Goal: Information Seeking & Learning: Check status

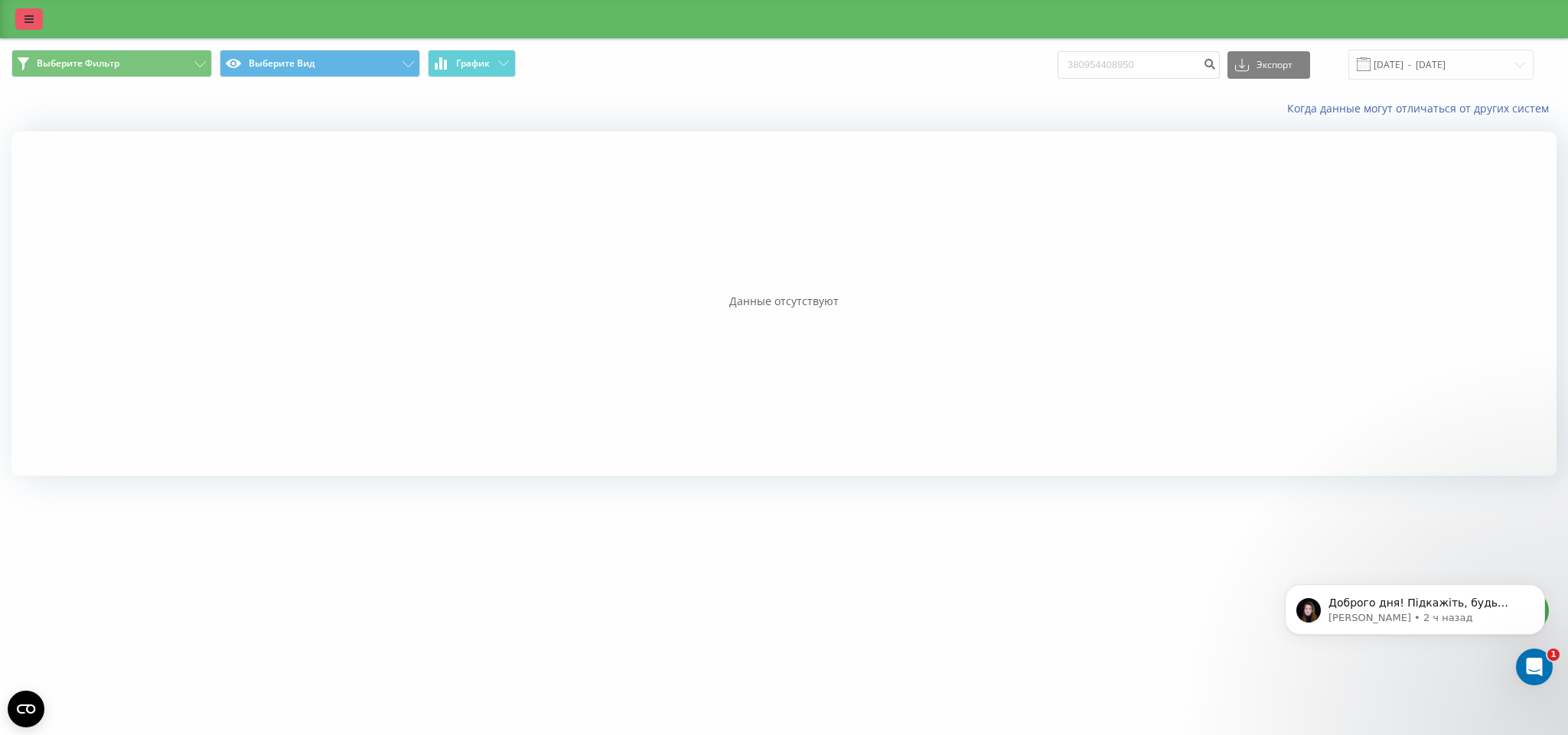
click at [16, 22] on link at bounding box center [30, 20] width 28 height 22
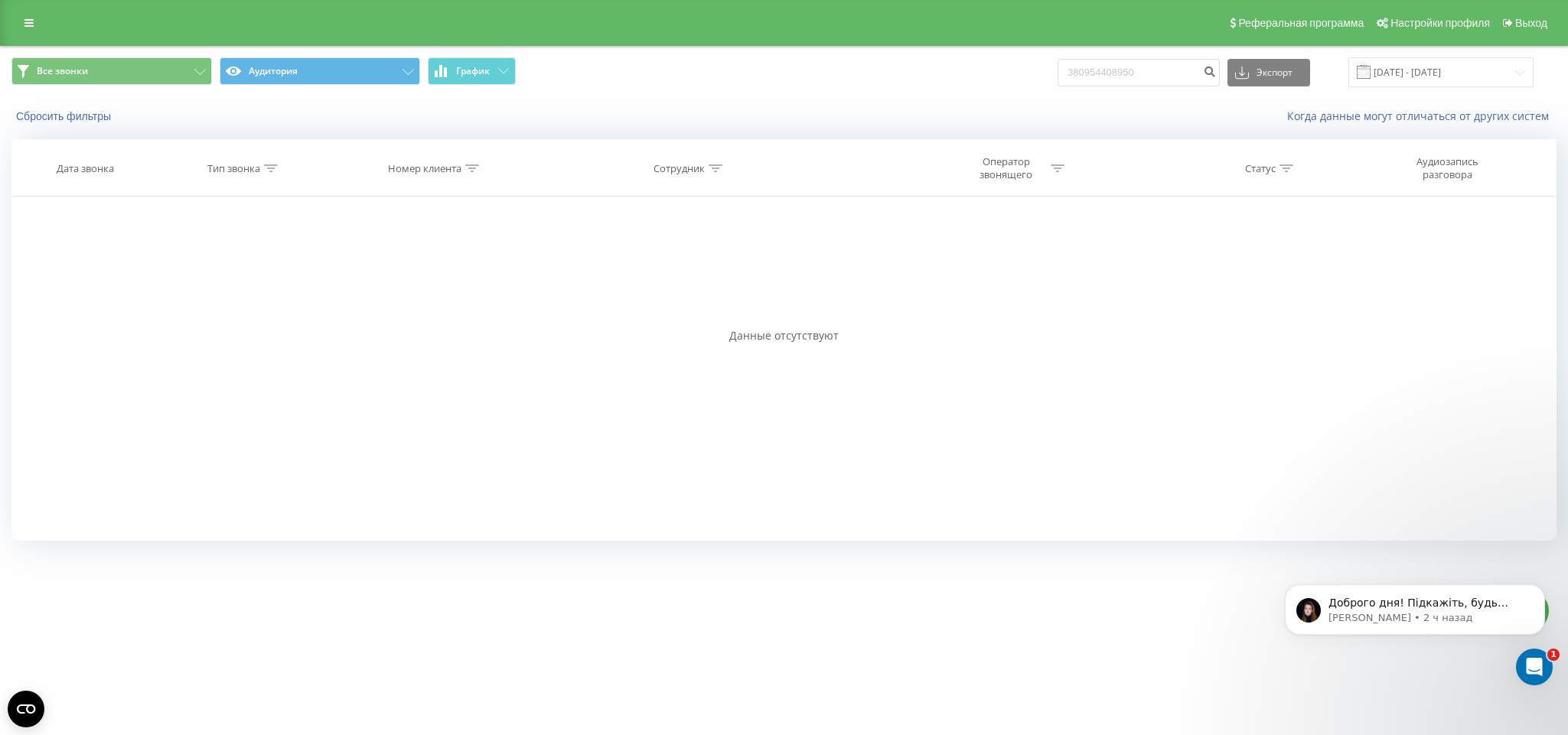
click at [466, 172] on div at bounding box center [472, 168] width 14 height 13
click at [440, 278] on input "text" at bounding box center [436, 278] width 135 height 27
paste input "380987405556"
type input "380987405556"
click at [476, 309] on span "OK" at bounding box center [467, 308] width 42 height 24
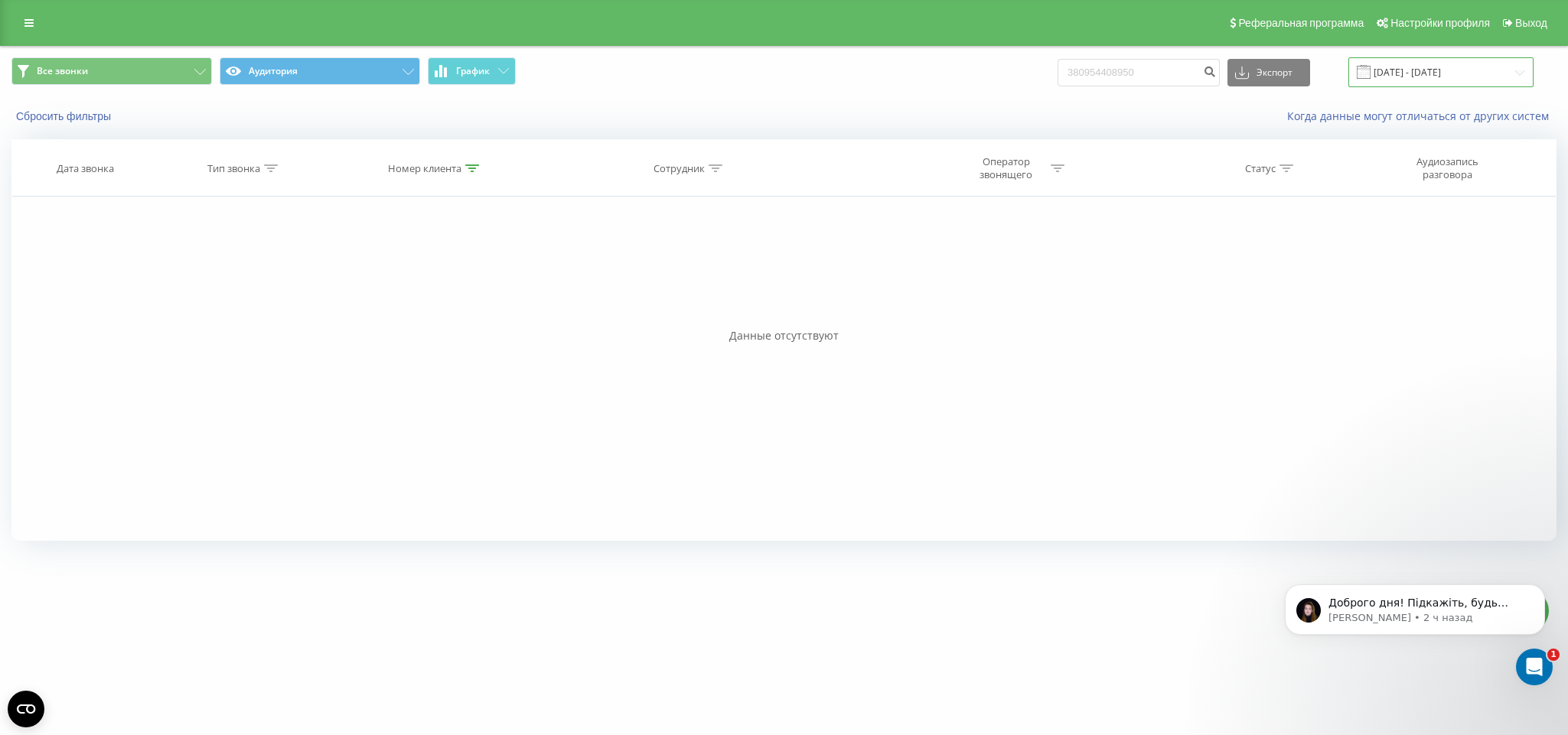
click at [1442, 74] on input "30.06.2025 - 31.07.2025" at bounding box center [1441, 72] width 185 height 30
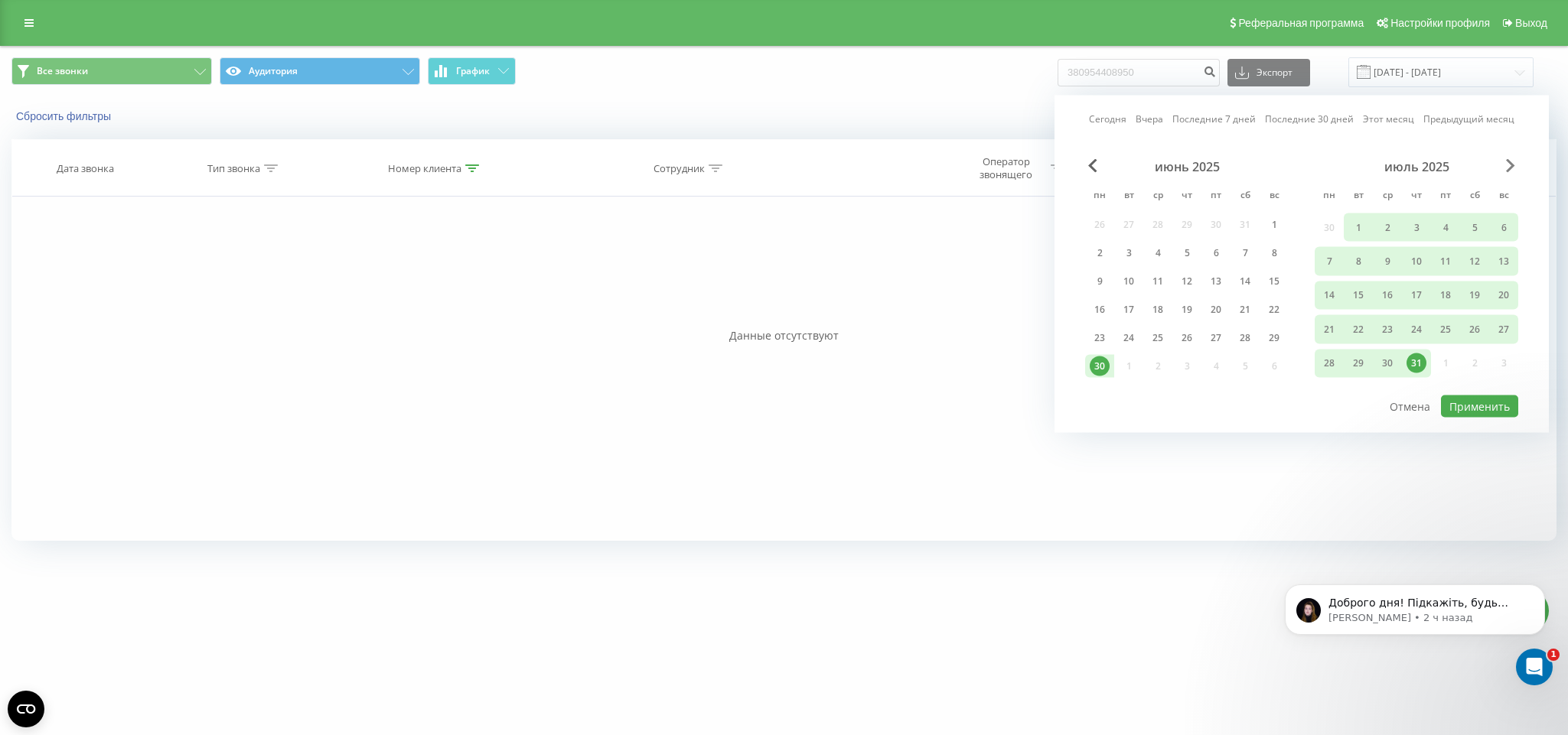
click at [1513, 163] on span "Next Month" at bounding box center [1510, 167] width 9 height 14
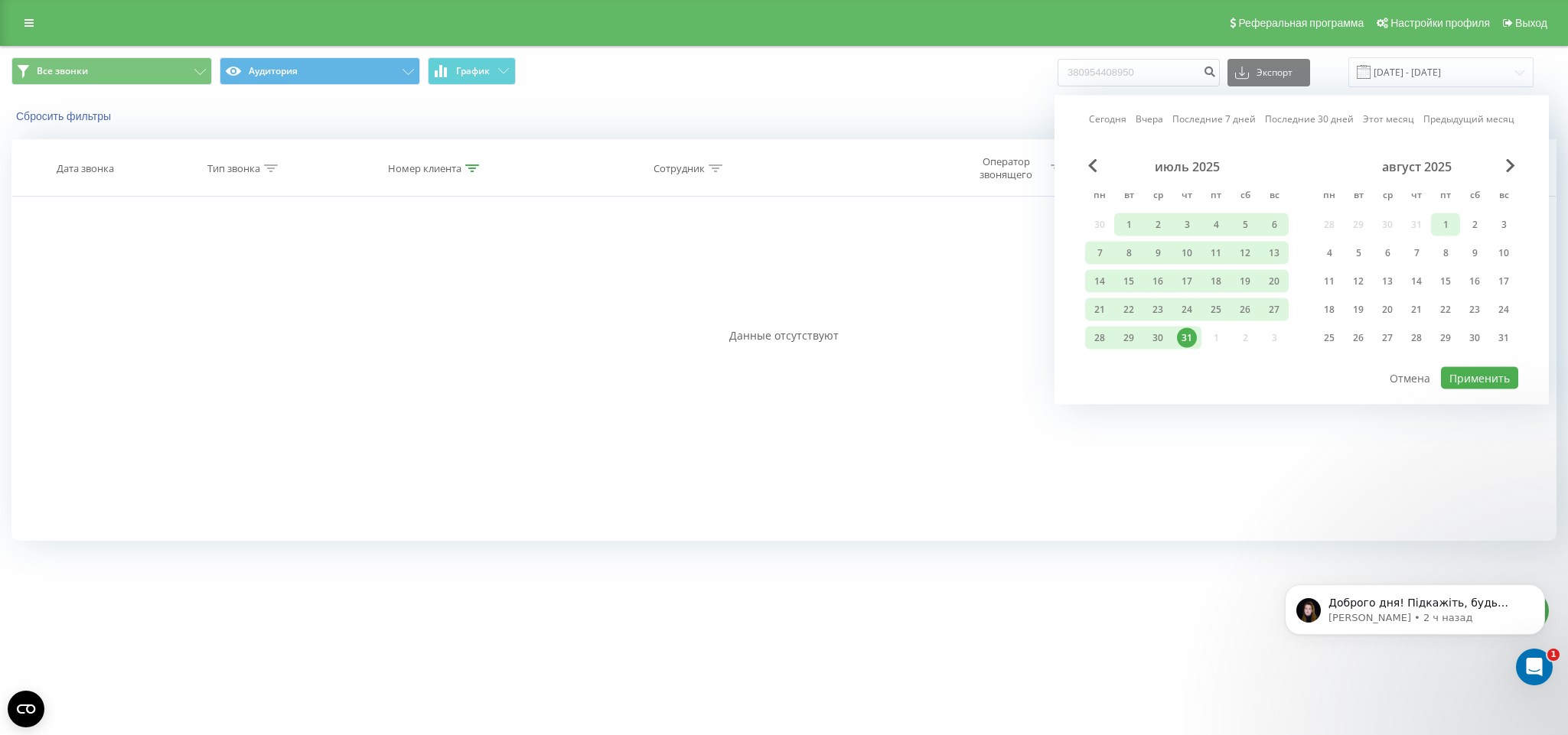
click at [1438, 221] on div "1" at bounding box center [1446, 225] width 20 height 20
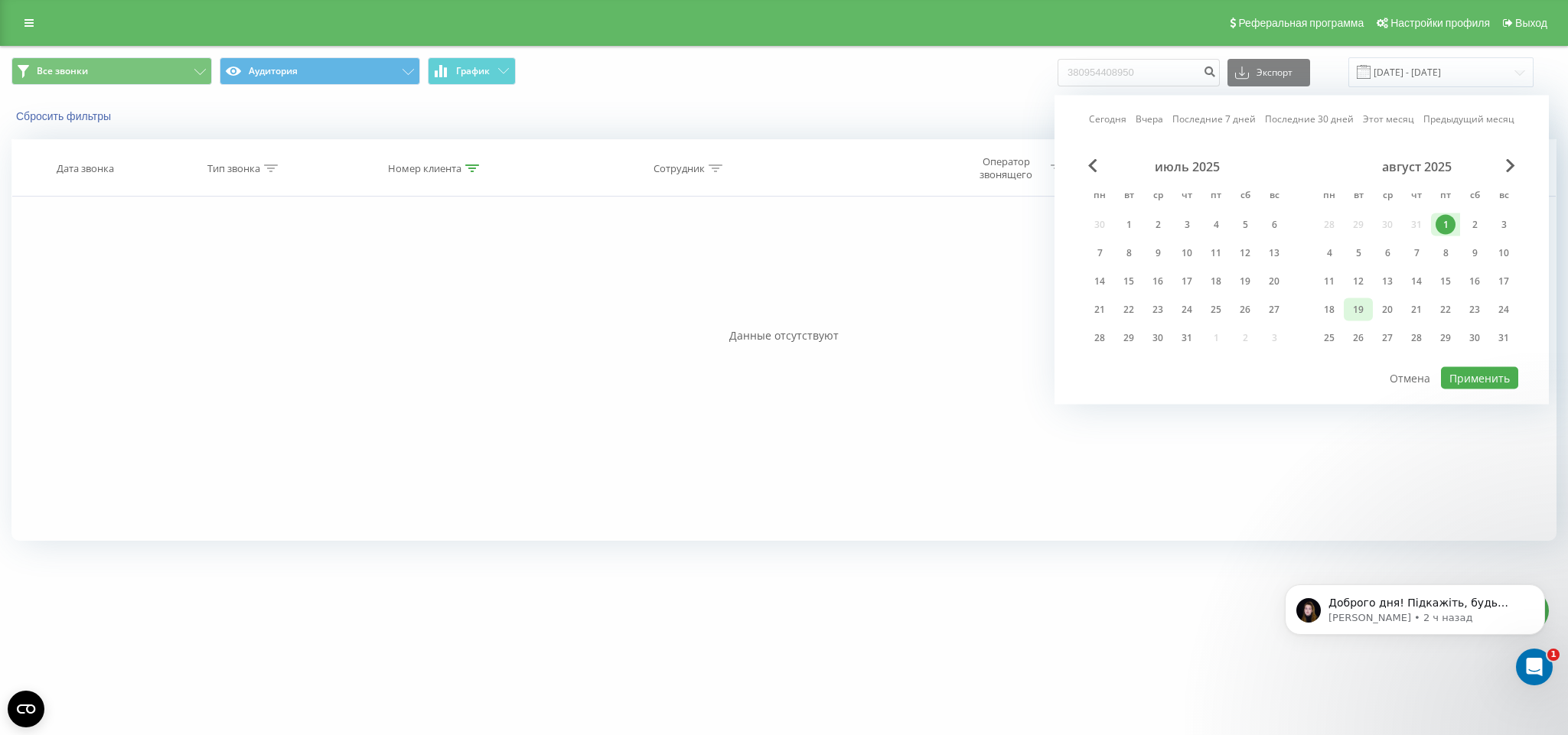
click at [1348, 301] on div "19" at bounding box center [1358, 309] width 20 height 20
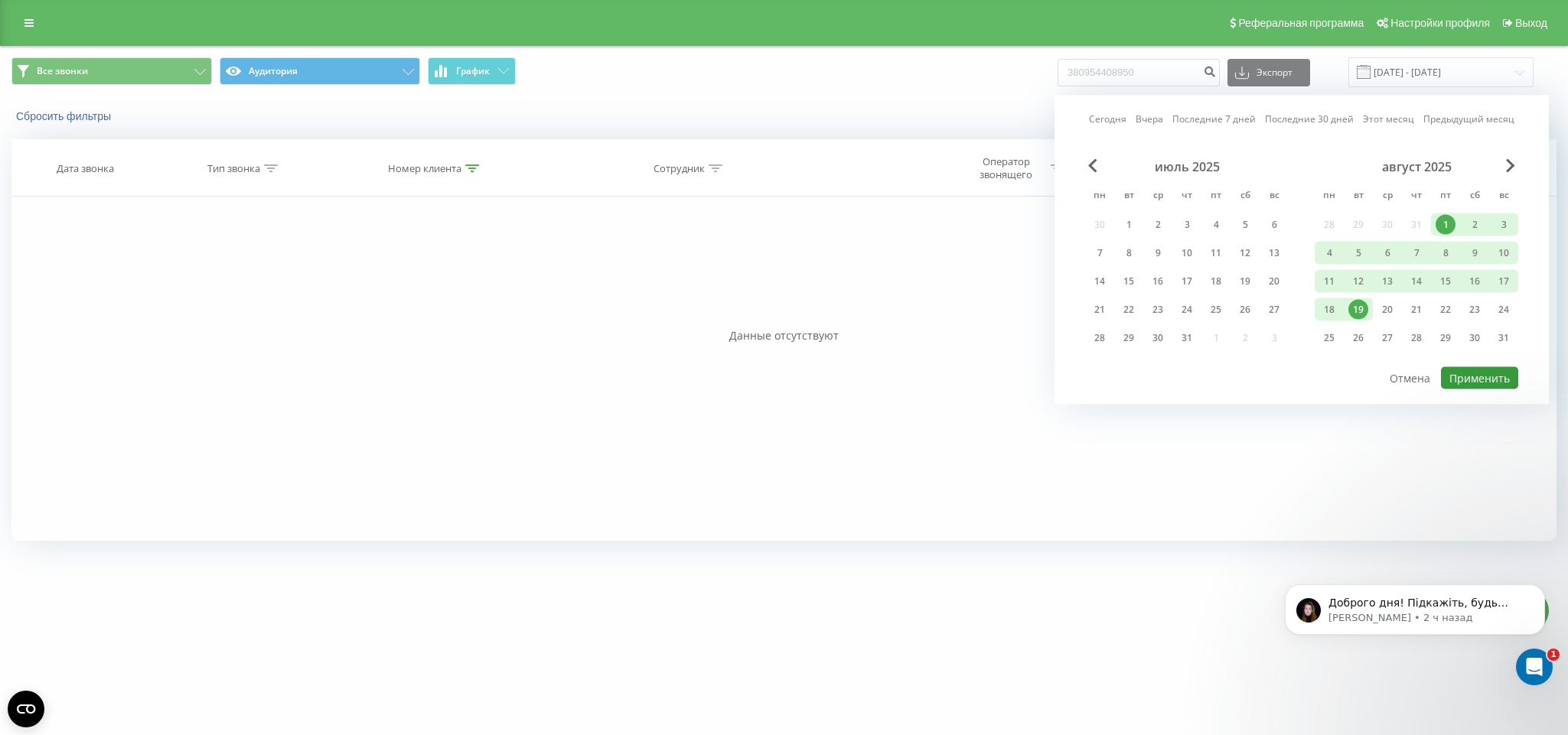
click at [1481, 376] on button "Применить" at bounding box center [1479, 378] width 77 height 23
type input "01.08.2025 - 19.08.2025"
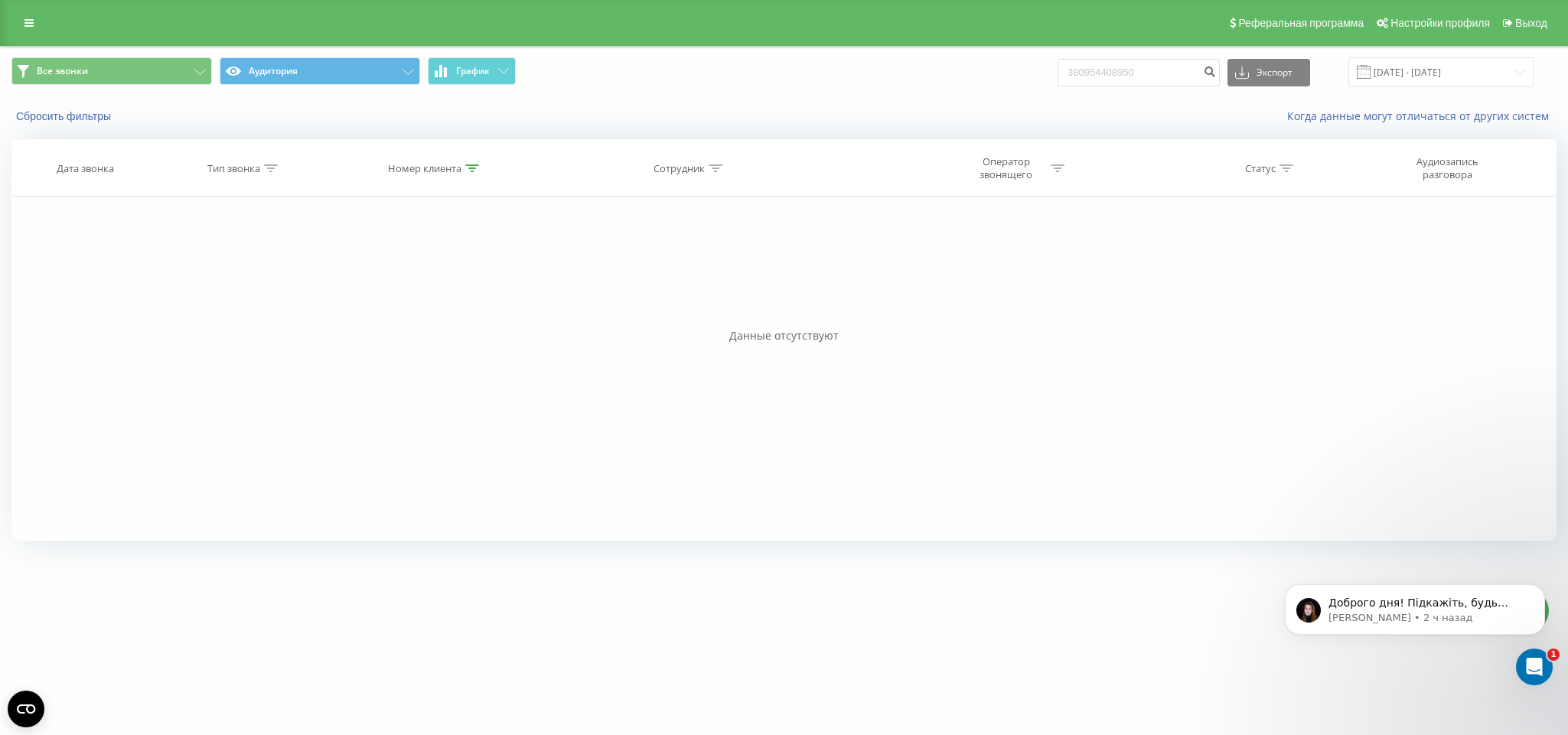
click at [466, 177] on th "Номер клиента" at bounding box center [436, 167] width 244 height 56
click at [462, 169] on div "Номер клиента" at bounding box center [434, 168] width 91 height 13
click at [478, 313] on span "OK" at bounding box center [467, 308] width 42 height 24
click at [1181, 67] on input "380954408950" at bounding box center [1138, 73] width 163 height 28
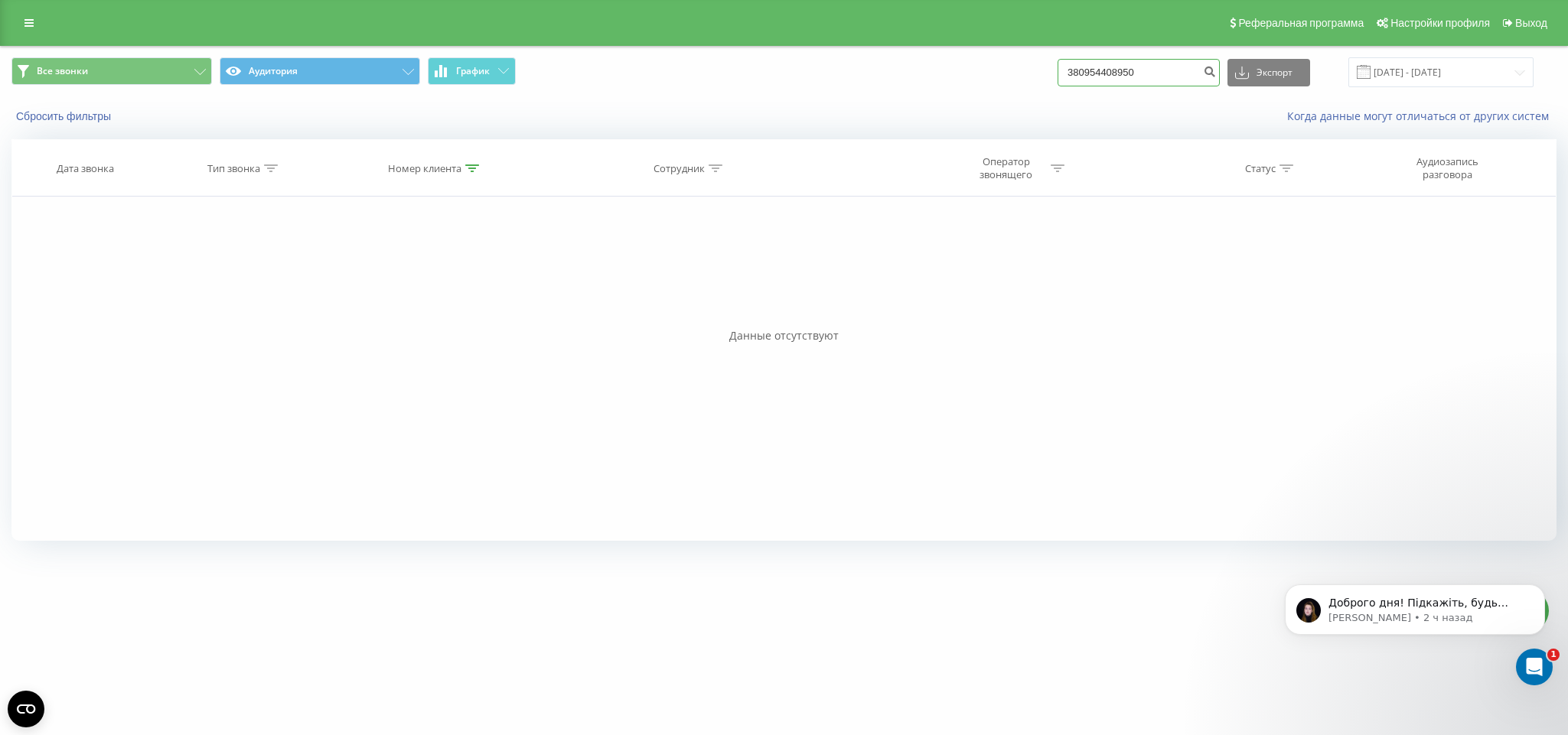
click at [1181, 67] on input "380954408950" at bounding box center [1138, 73] width 163 height 28
paste input "87405556"
type input "380987405556"
click at [1216, 65] on icon "submit" at bounding box center [1209, 69] width 13 height 9
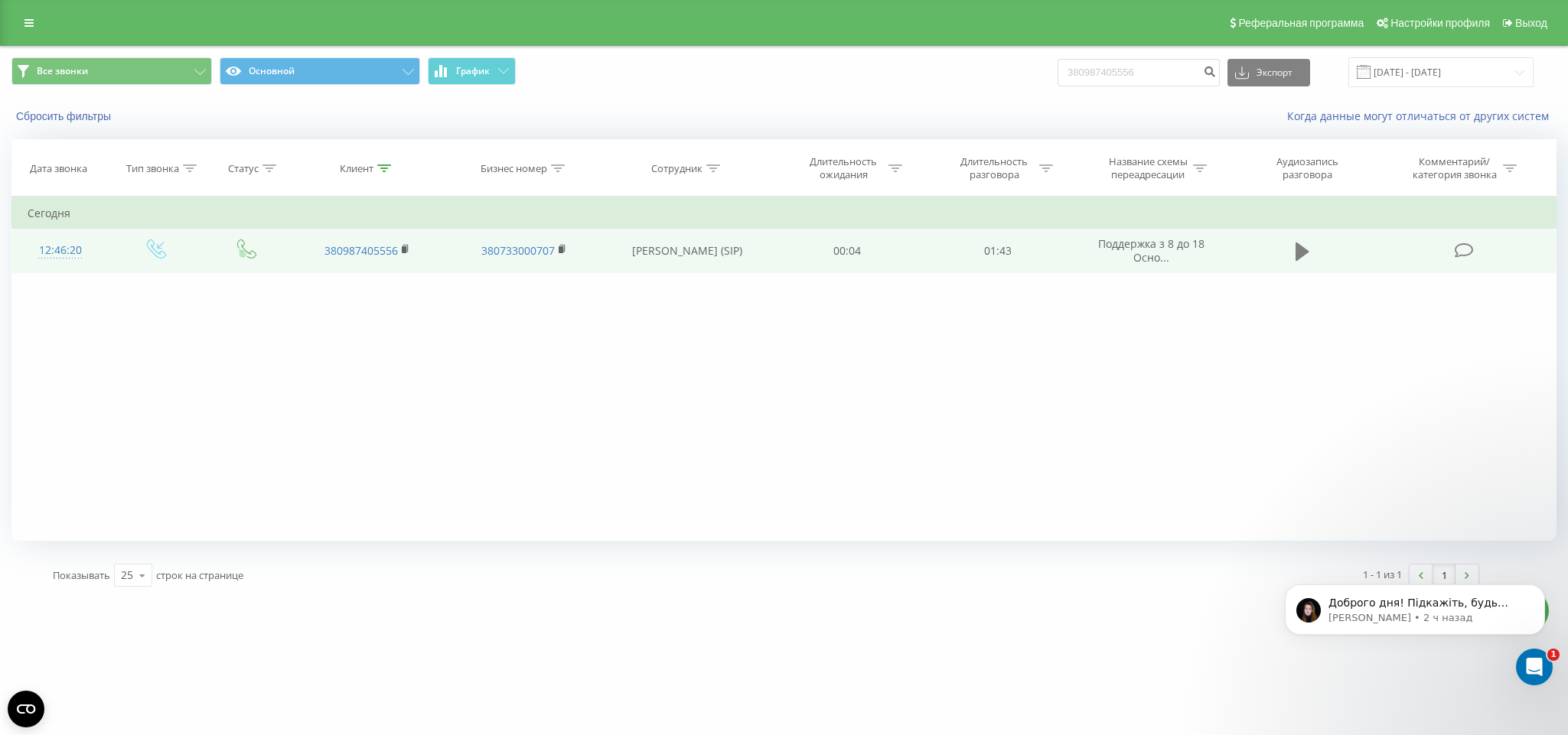
click at [1293, 250] on button at bounding box center [1302, 251] width 23 height 23
